Goal: Navigation & Orientation: Find specific page/section

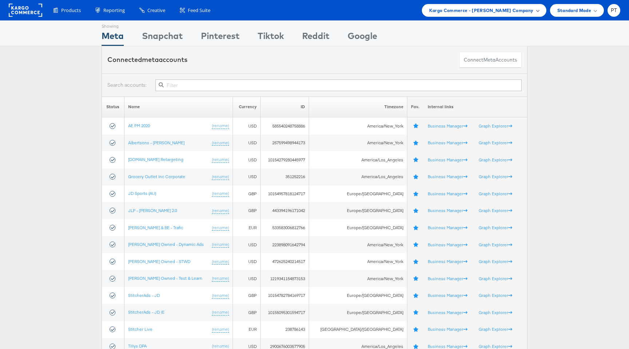
click at [535, 11] on div "Kargo Commerce - Paul Tobin Company" at bounding box center [484, 11] width 110 height 8
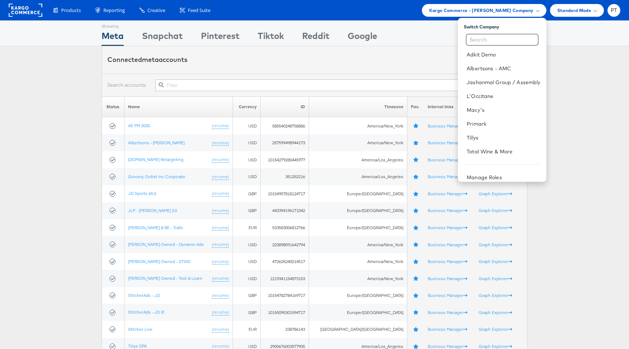
click at [375, 55] on div "Connected meta accounts Connect meta Accounts" at bounding box center [315, 59] width 426 height 27
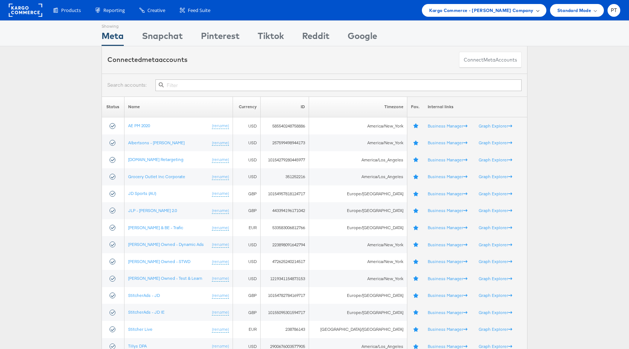
click at [539, 9] on div "Kargo Commerce - Paul Tobin Company" at bounding box center [484, 10] width 124 height 13
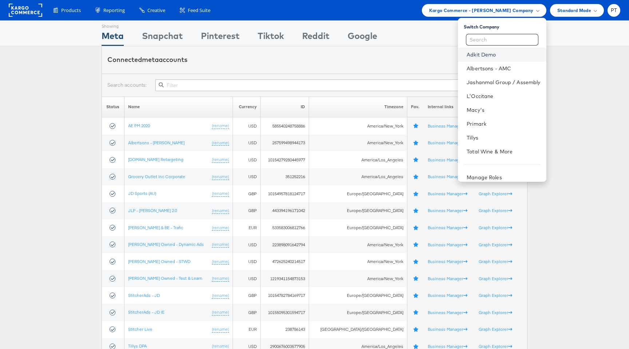
click at [484, 55] on link "Adkit Demo" at bounding box center [504, 54] width 74 height 7
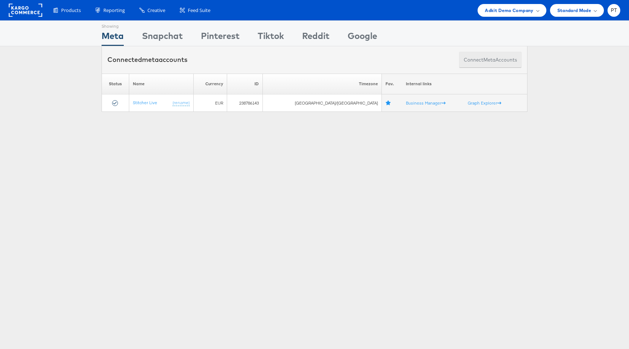
click at [478, 59] on button "Connect meta Accounts" at bounding box center [490, 60] width 63 height 16
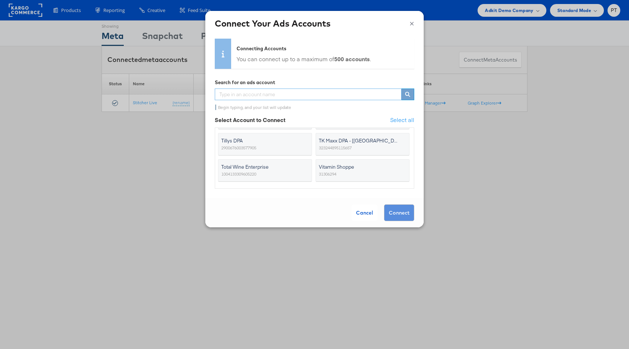
scroll to position [36, 0]
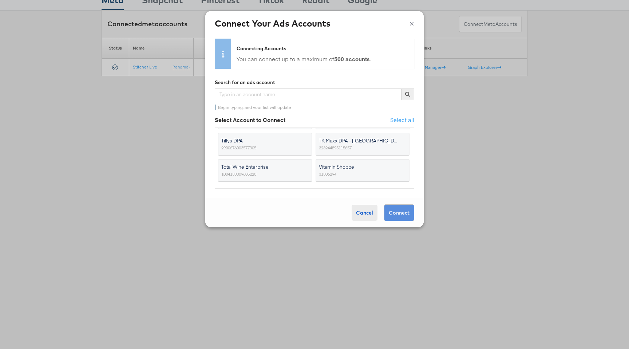
click at [357, 213] on div "Cancel" at bounding box center [365, 213] width 26 height 16
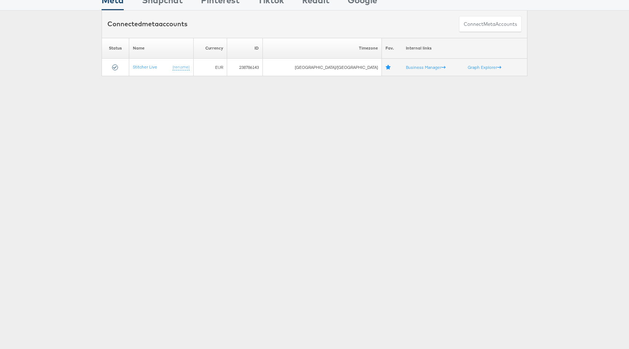
scroll to position [0, 0]
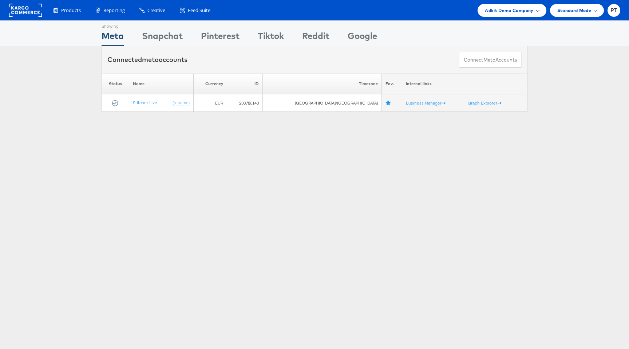
click at [531, 8] on span "Adkit Demo Company" at bounding box center [509, 11] width 48 height 8
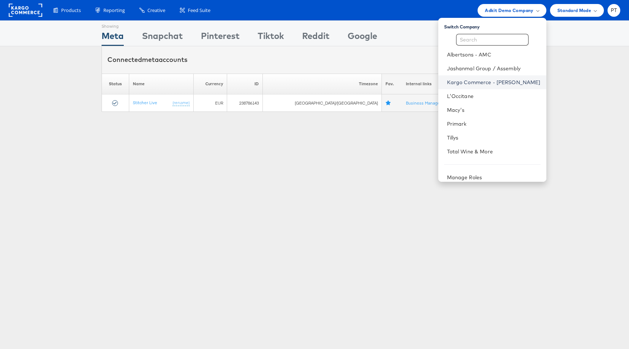
click at [483, 83] on link "Kargo Commerce - Paul Tobin" at bounding box center [494, 82] width 94 height 7
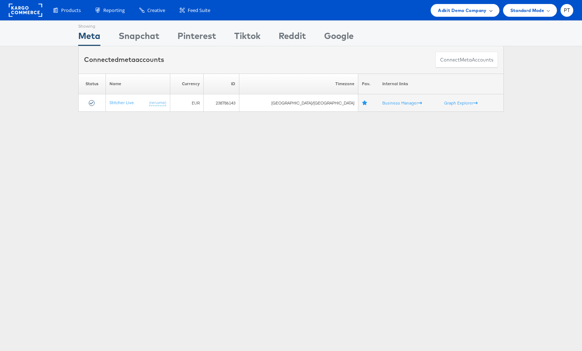
click at [466, 11] on span "Adkit Demo Company" at bounding box center [462, 11] width 48 height 8
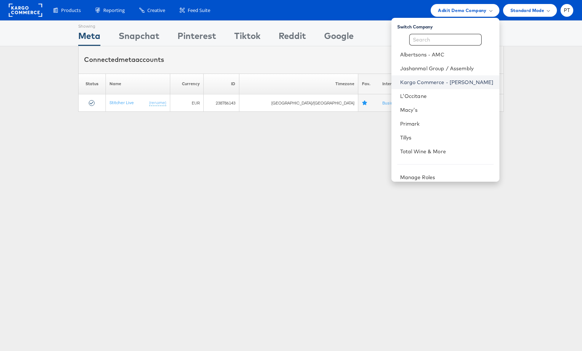
click at [441, 79] on link "Kargo Commerce - [PERSON_NAME]" at bounding box center [447, 82] width 94 height 7
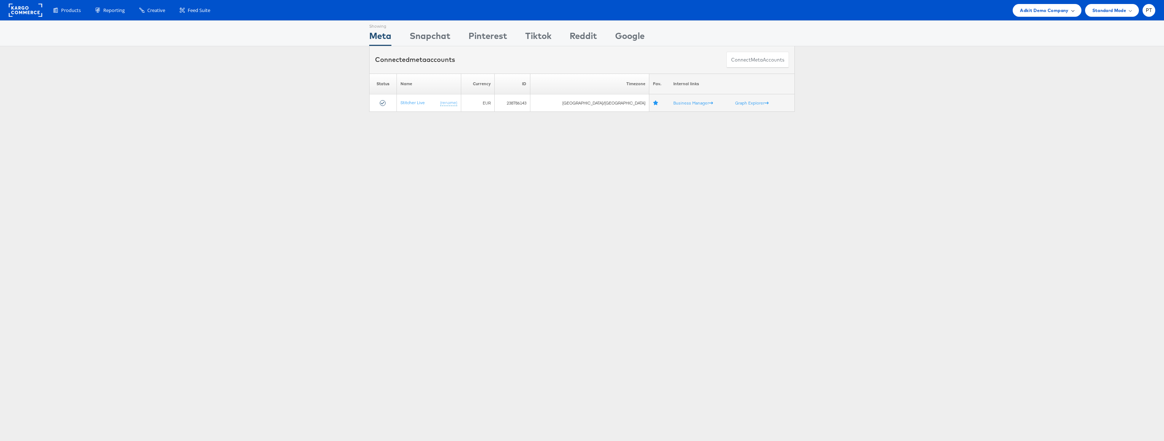
click at [1063, 11] on span "Adkit Demo Company" at bounding box center [1044, 11] width 48 height 8
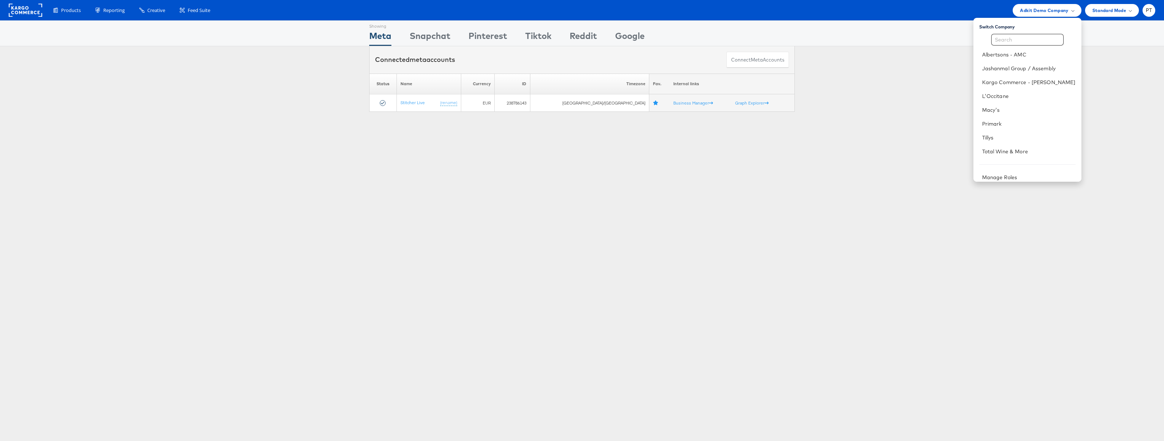
click at [908, 74] on div "Please Wait Loading Accounts .... Status Name Currency ID Timezone Fav. Interna…" at bounding box center [582, 93] width 1164 height 38
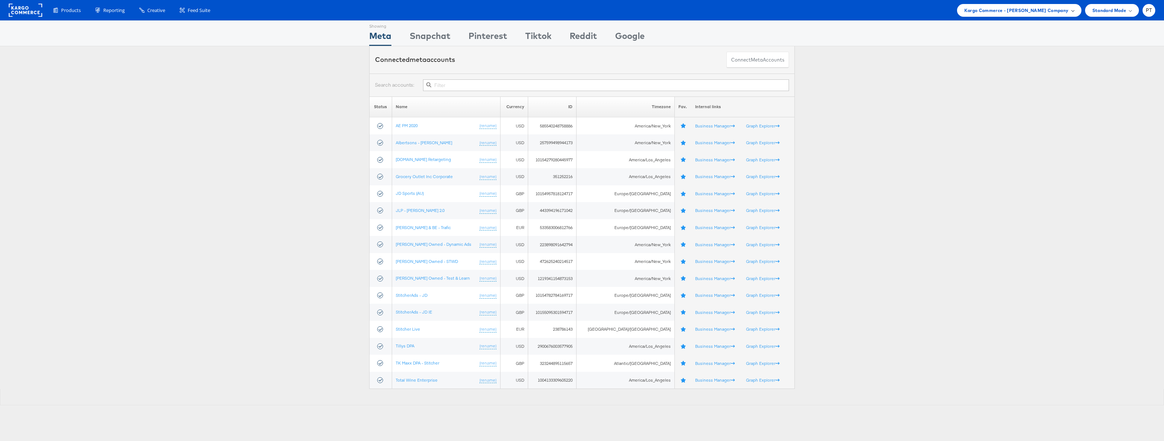
click at [1029, 13] on span "Kargo Commerce - Paul Tobin Company" at bounding box center [1017, 11] width 104 height 8
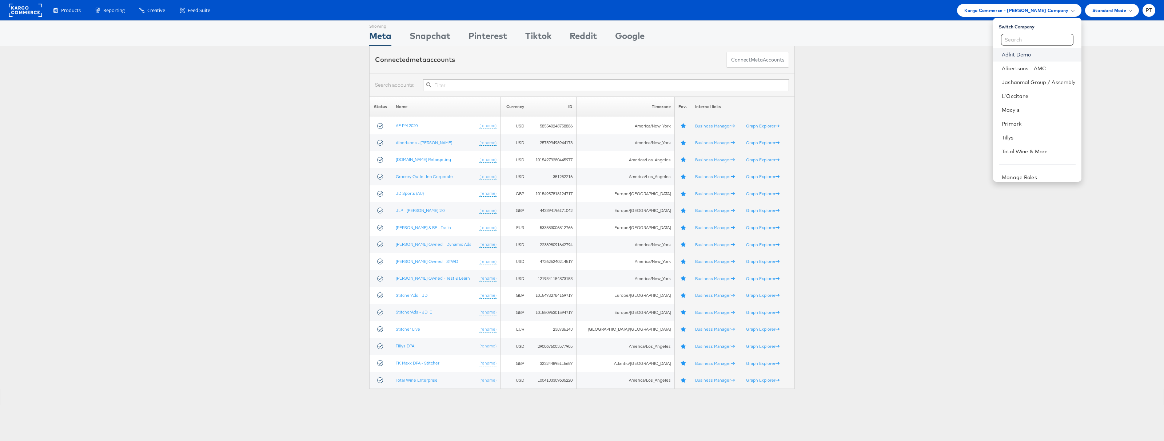
click at [1025, 56] on link "Adkit Demo" at bounding box center [1039, 54] width 74 height 7
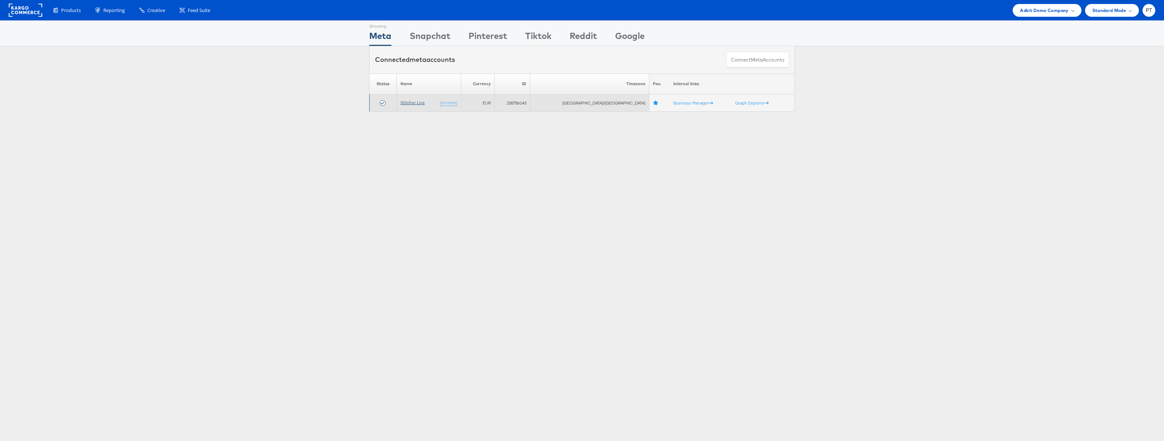
click at [417, 103] on link "Stitcher Live" at bounding box center [413, 102] width 24 height 5
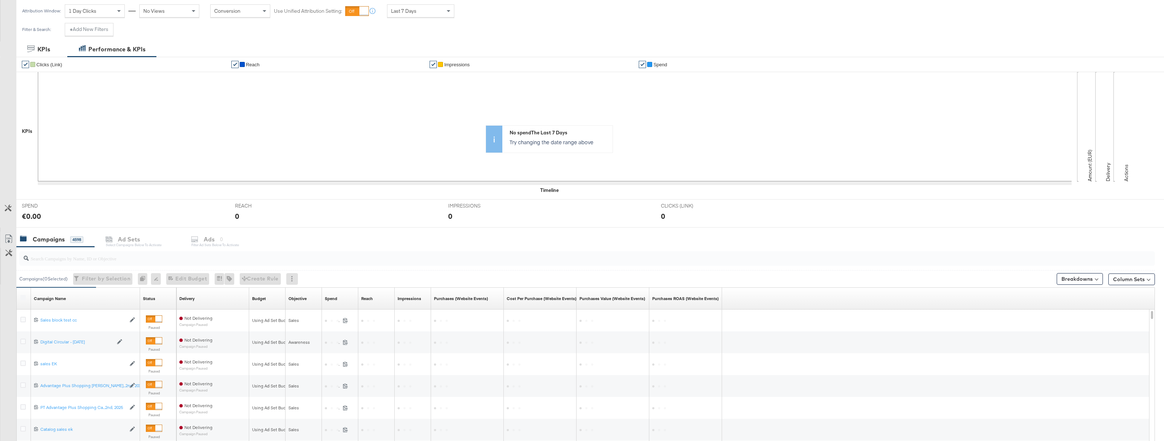
scroll to position [131, 0]
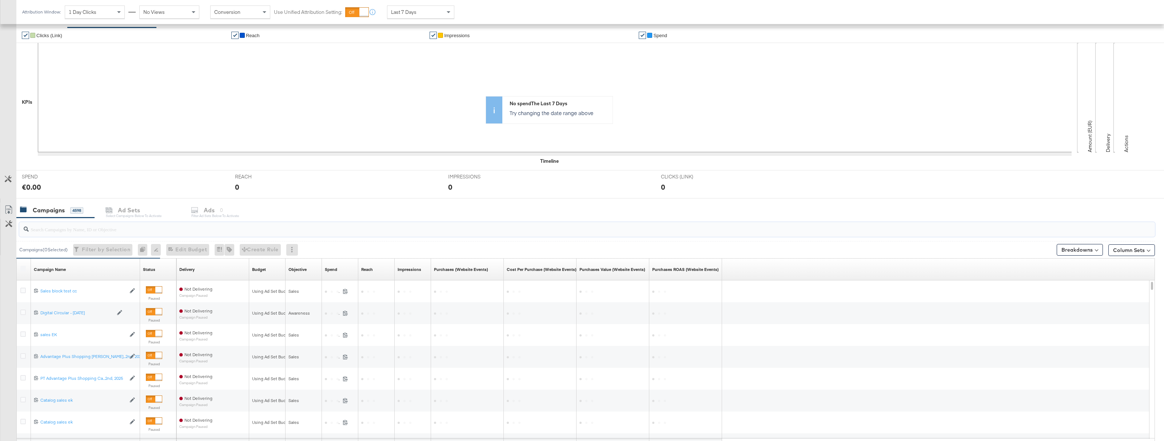
click at [147, 229] on input "search" at bounding box center [538, 226] width 1019 height 14
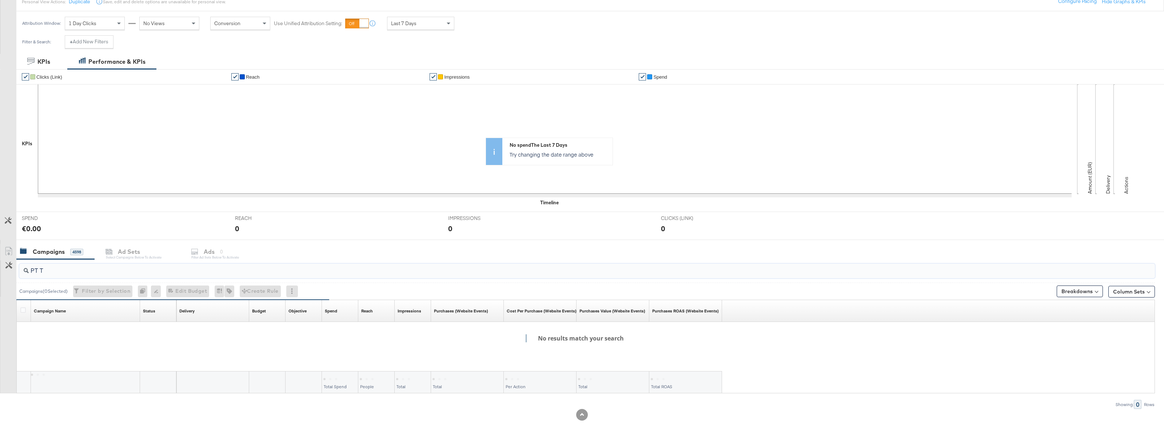
scroll to position [90, 0]
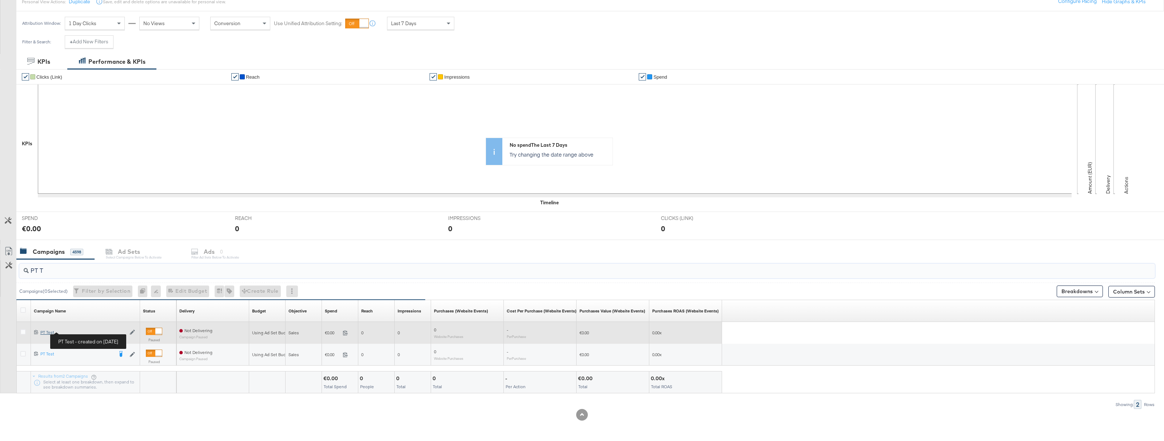
type input "PT T"
click at [49, 332] on div "PT Test PT Test" at bounding box center [83, 332] width 86 height 6
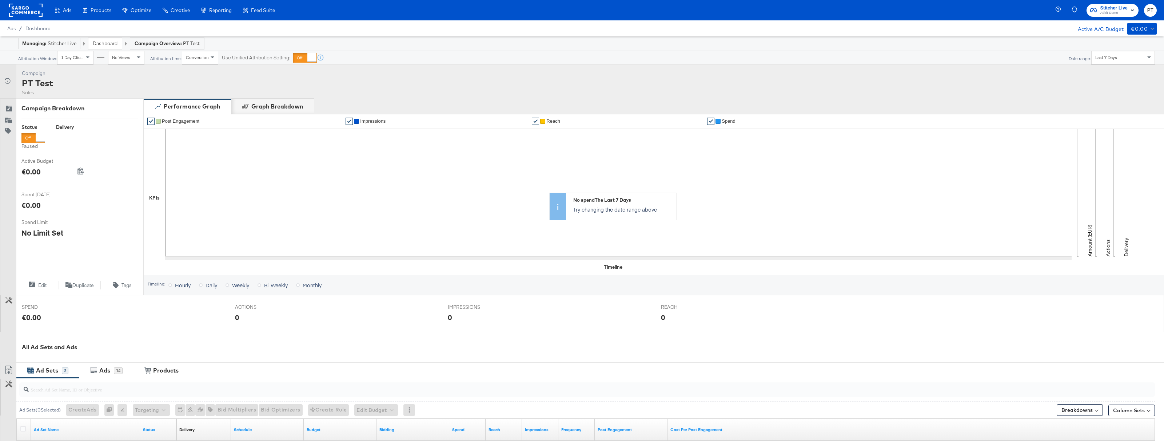
scroll to position [137, 0]
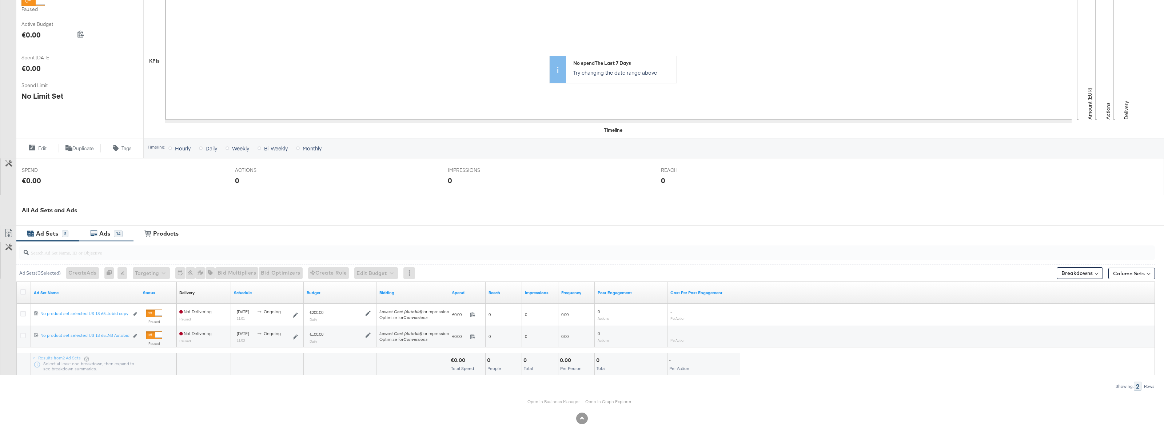
click at [108, 235] on div "Ads" at bounding box center [104, 233] width 11 height 8
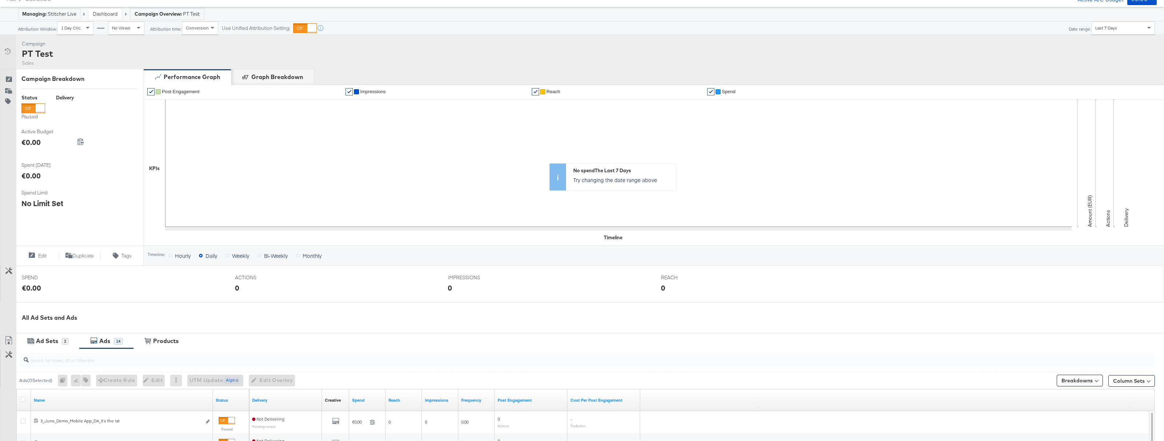
scroll to position [0, 0]
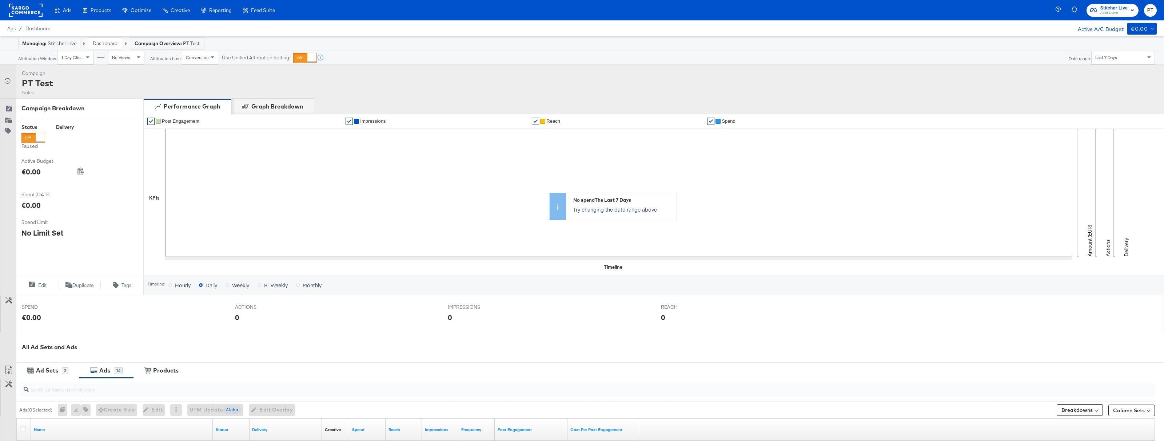
click at [20, 13] on rect at bounding box center [25, 10] width 33 height 13
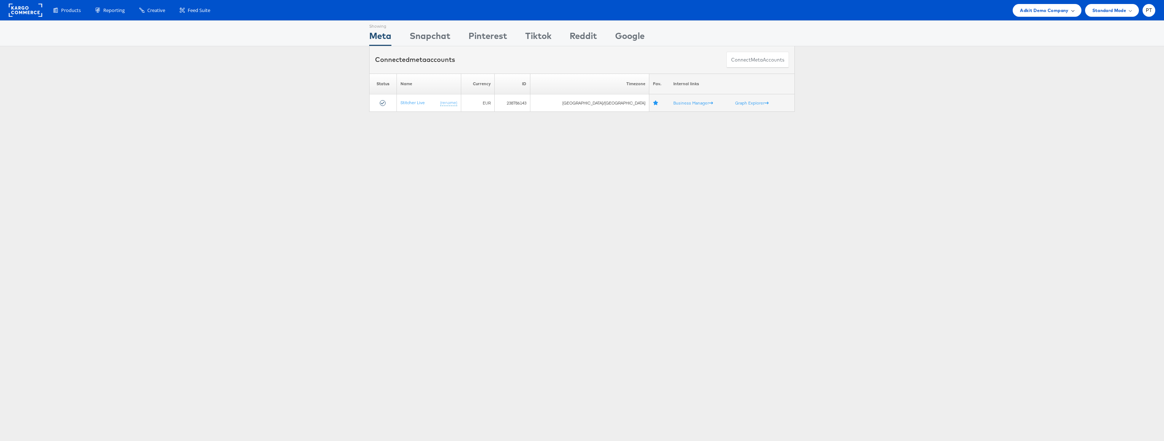
click at [1055, 10] on span "Adkit Demo Company" at bounding box center [1044, 11] width 48 height 8
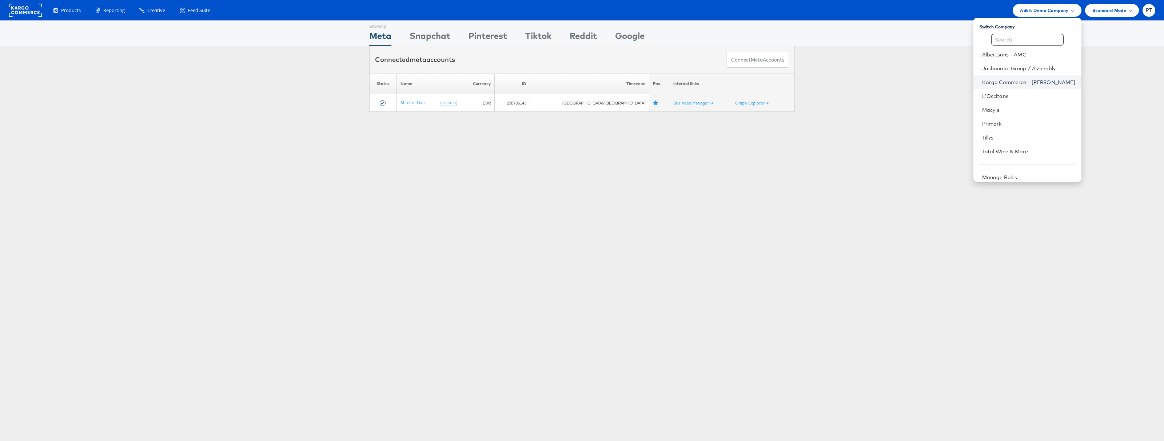
click at [1022, 80] on link "Kargo Commerce - Paul Tobin" at bounding box center [1030, 82] width 94 height 7
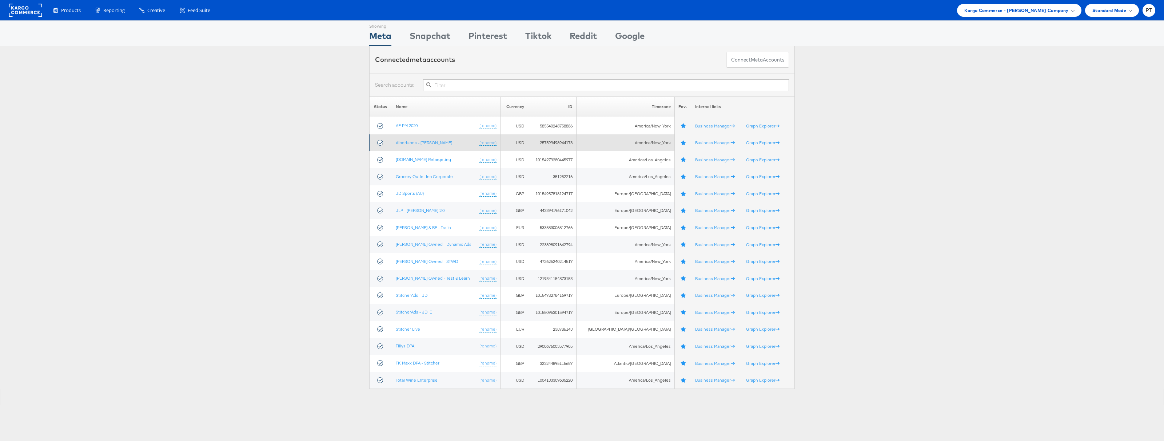
click at [564, 142] on td "257599498944173" at bounding box center [552, 142] width 48 height 17
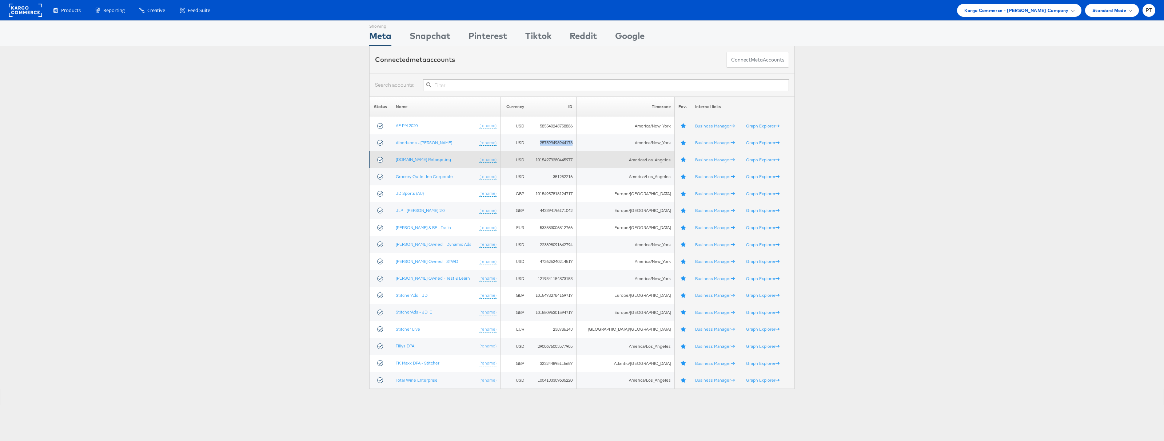
copy td "257599498944173"
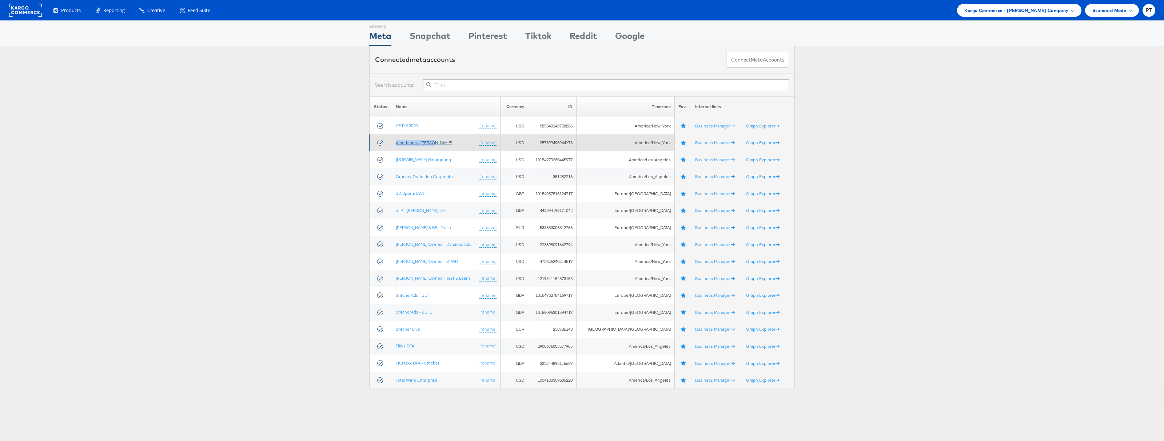
drag, startPoint x: 443, startPoint y: 142, endPoint x: 400, endPoint y: 144, distance: 43.3
click at [400, 144] on td "Albertsons - Merkle (rename)" at bounding box center [446, 142] width 109 height 17
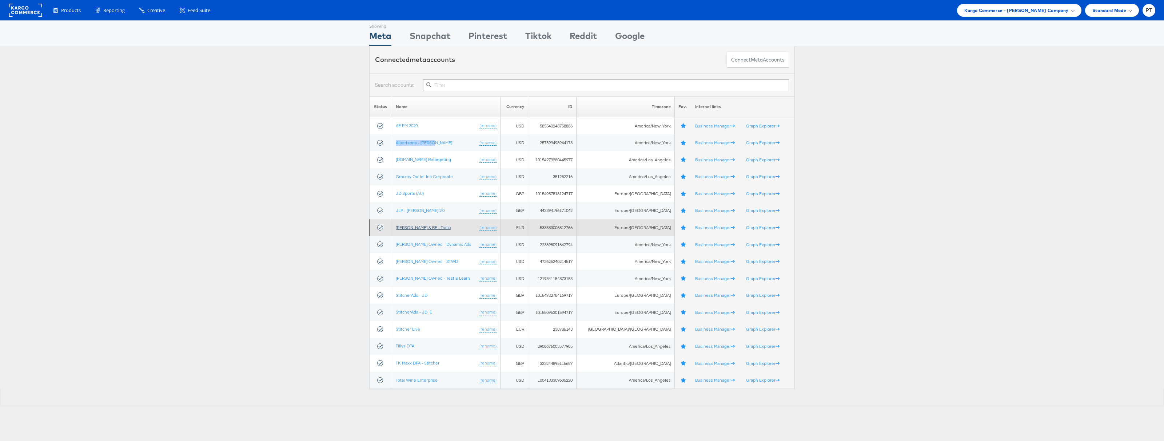
copy link "Albertsons - Merkle"
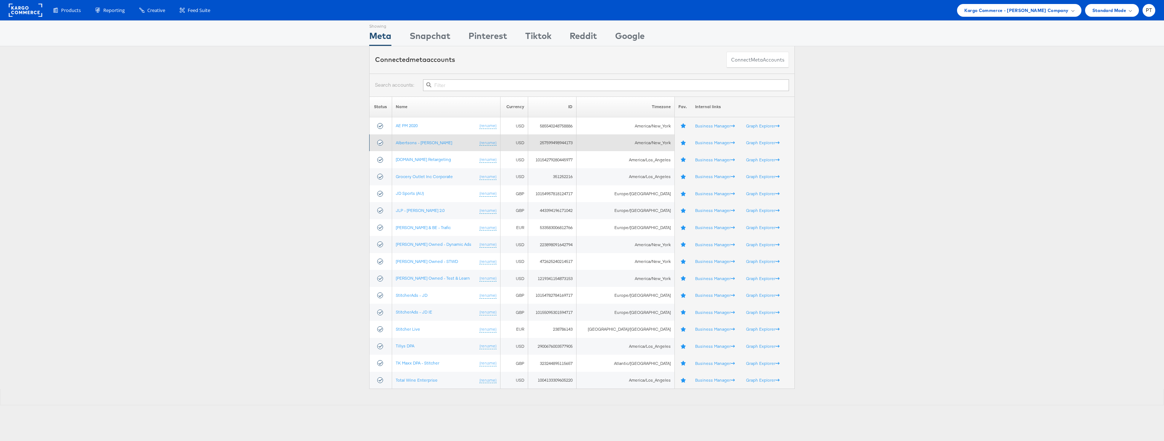
click at [565, 141] on td "257599498944173" at bounding box center [552, 142] width 48 height 17
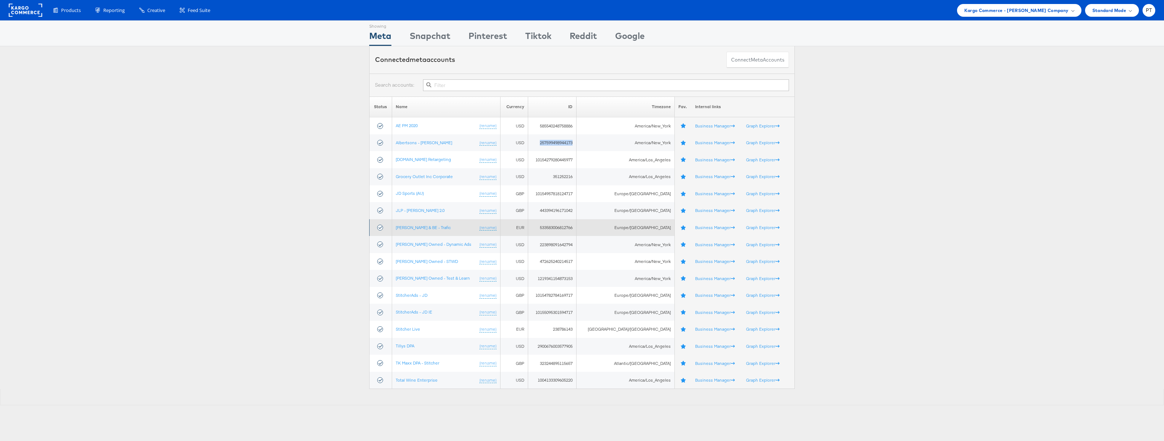
copy td "257599498944173"
click at [1011, 12] on span "Kargo Commerce - Paul Tobin Company" at bounding box center [1017, 11] width 104 height 8
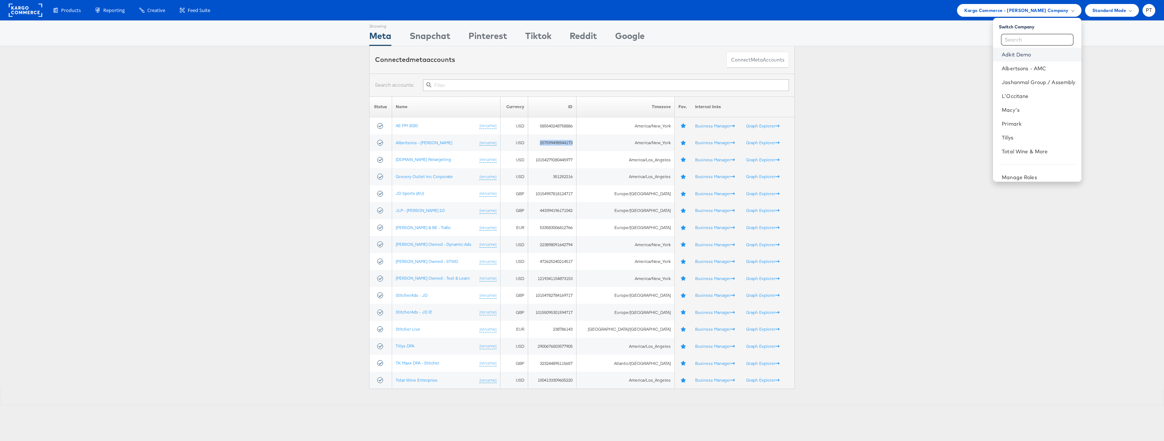
click at [1020, 55] on link "Adkit Demo" at bounding box center [1039, 54] width 74 height 7
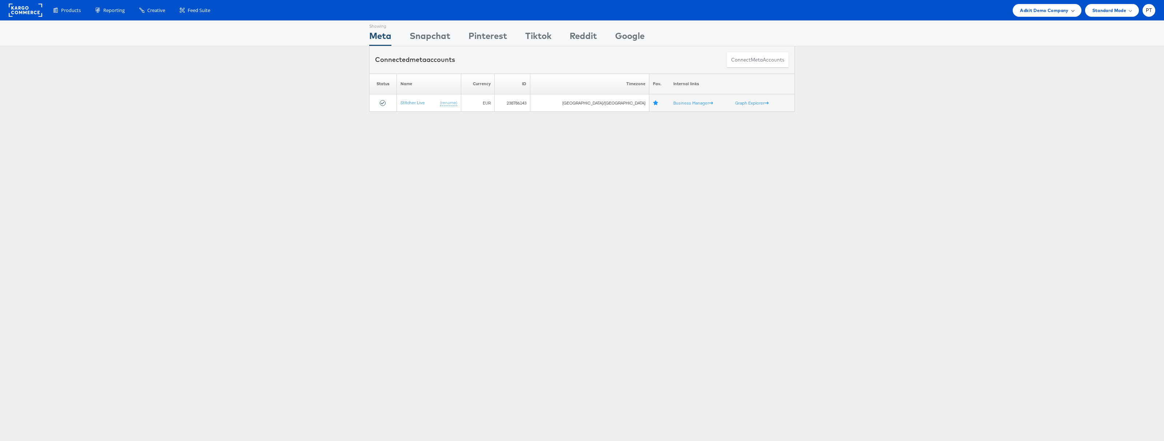
click at [1061, 12] on span "Adkit Demo Company" at bounding box center [1044, 11] width 48 height 8
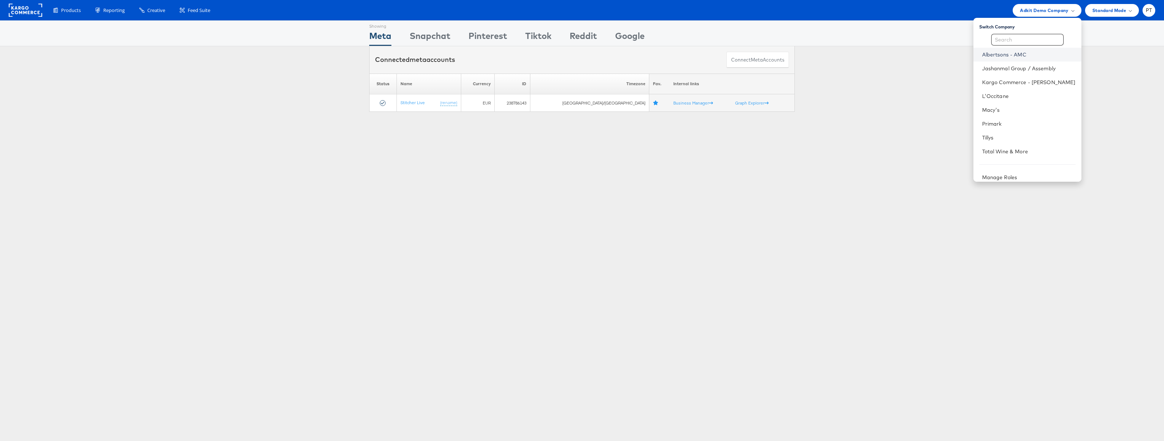
click at [1025, 57] on link "Albertsons - AMC" at bounding box center [1030, 54] width 94 height 7
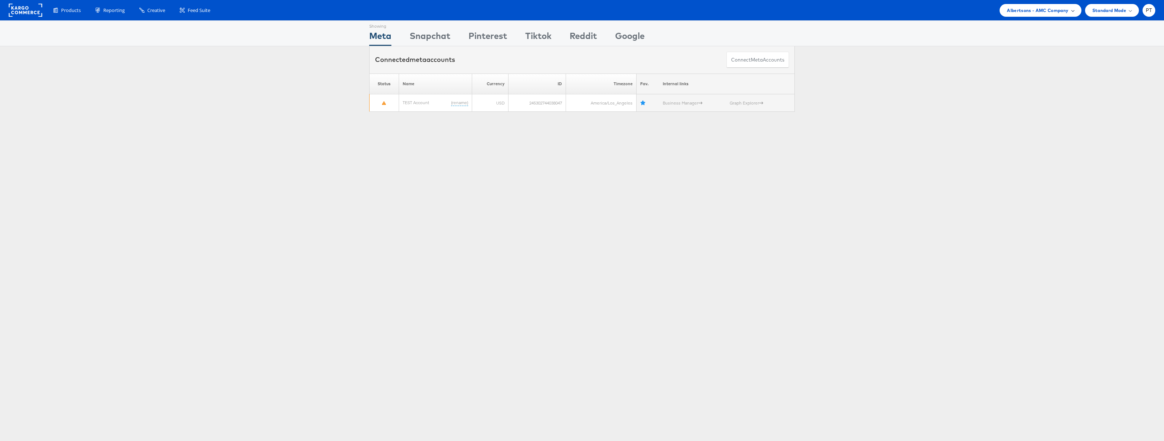
click at [1032, 9] on span "Albertsons - AMC Company" at bounding box center [1037, 11] width 61 height 8
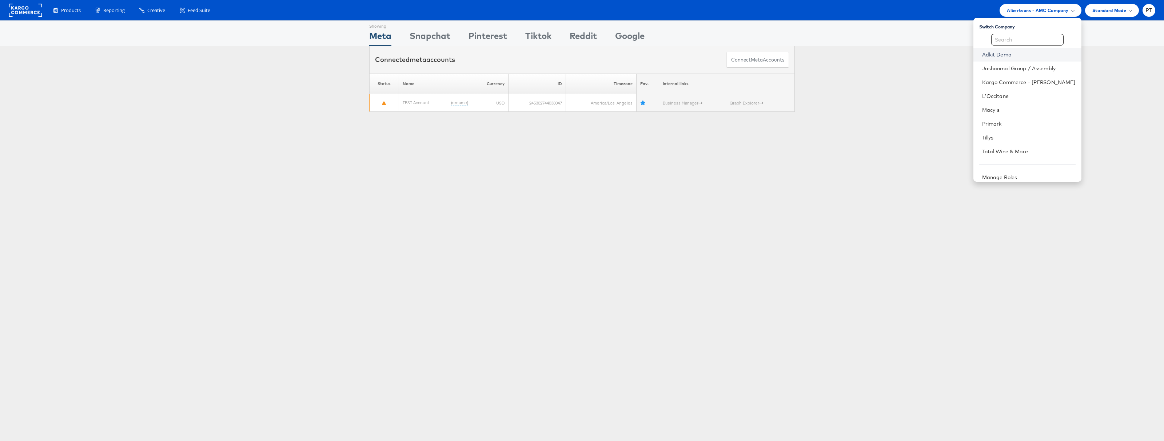
click at [1022, 56] on link "Adkit Demo" at bounding box center [1030, 54] width 94 height 7
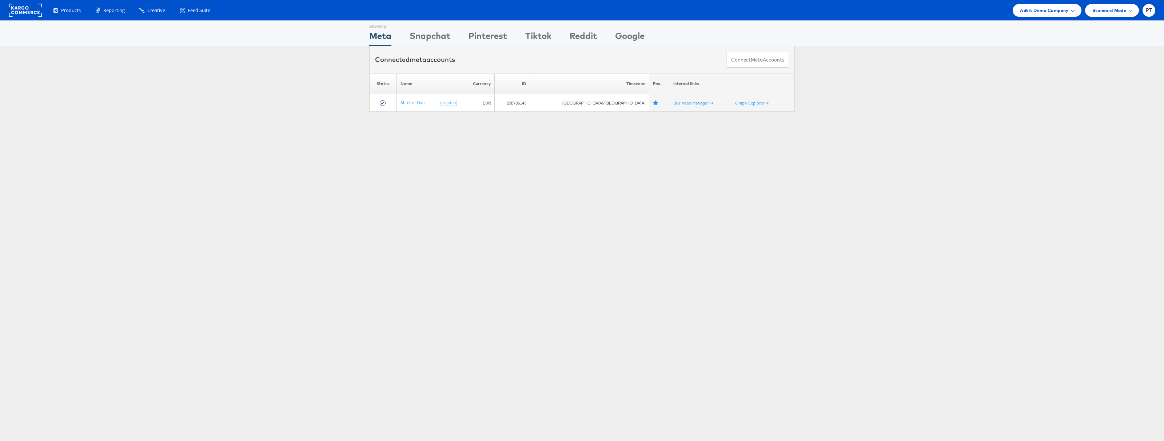
click at [1064, 14] on div "Adkit Demo Company" at bounding box center [1047, 10] width 68 height 13
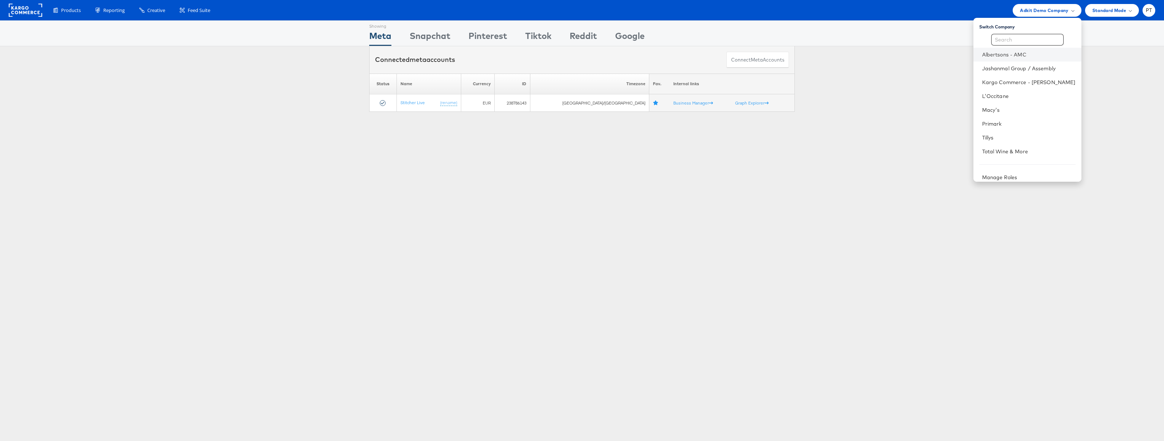
click at [1016, 60] on li "Albertsons - AMC" at bounding box center [1028, 55] width 108 height 14
click at [1020, 53] on link "Albertsons - AMC" at bounding box center [1030, 54] width 94 height 7
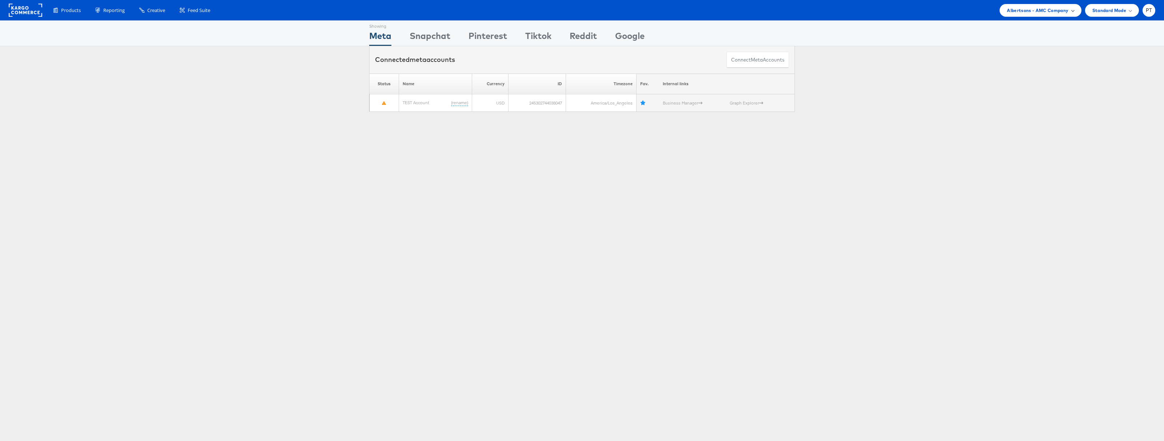
click at [1051, 5] on div "Albertsons - AMC Company" at bounding box center [1041, 10] width 82 height 13
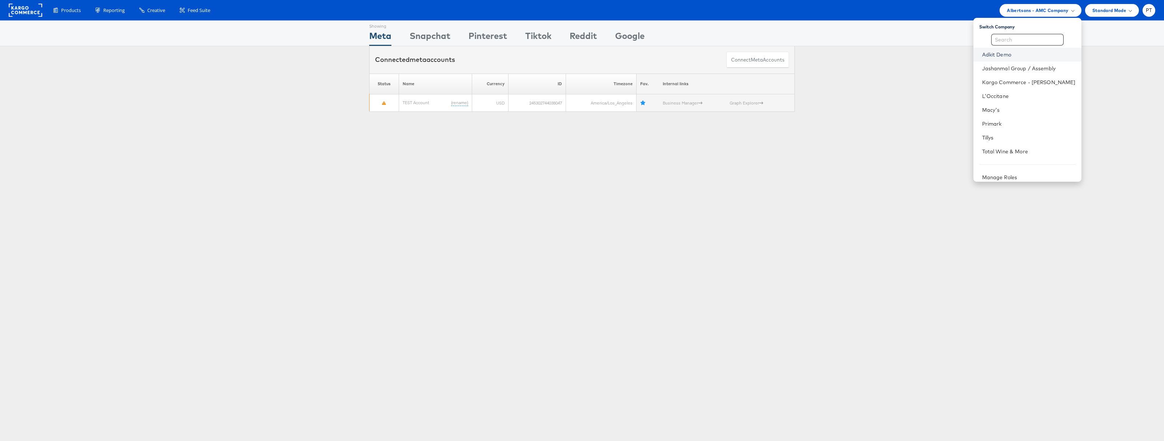
click at [1019, 57] on link "Adkit Demo" at bounding box center [1030, 54] width 94 height 7
